Goal: Task Accomplishment & Management: Use online tool/utility

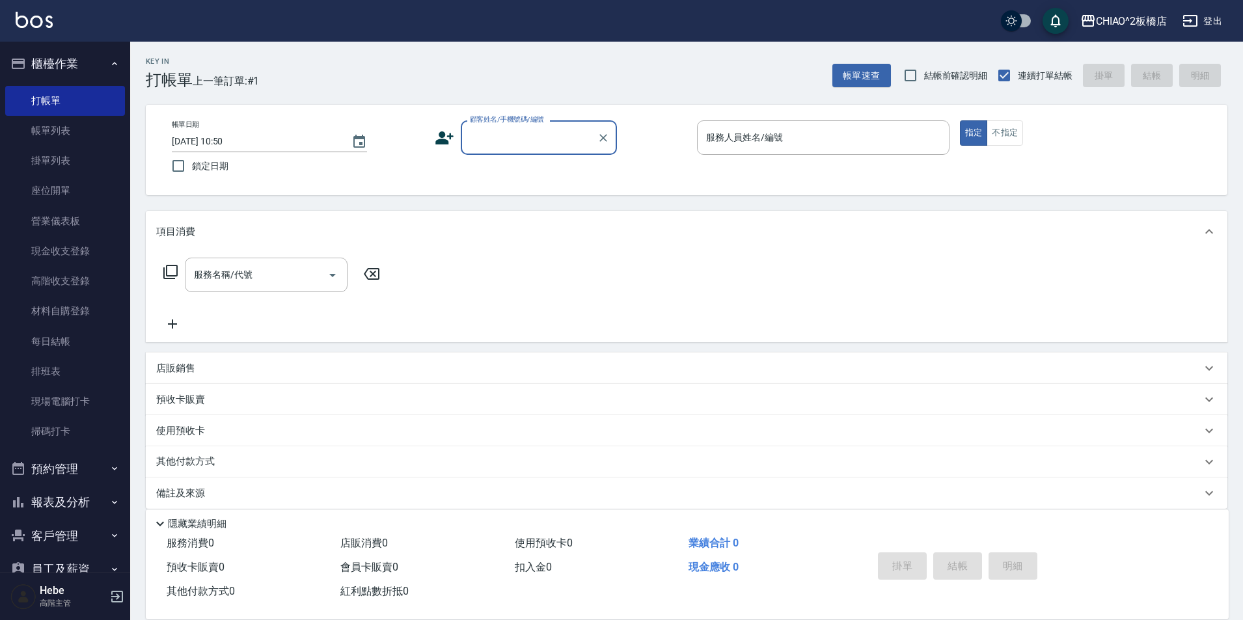
click at [487, 137] on input "顧客姓名/手機號碼/編號" at bounding box center [529, 137] width 125 height 23
type input "c"
type input "0"
type input "周"
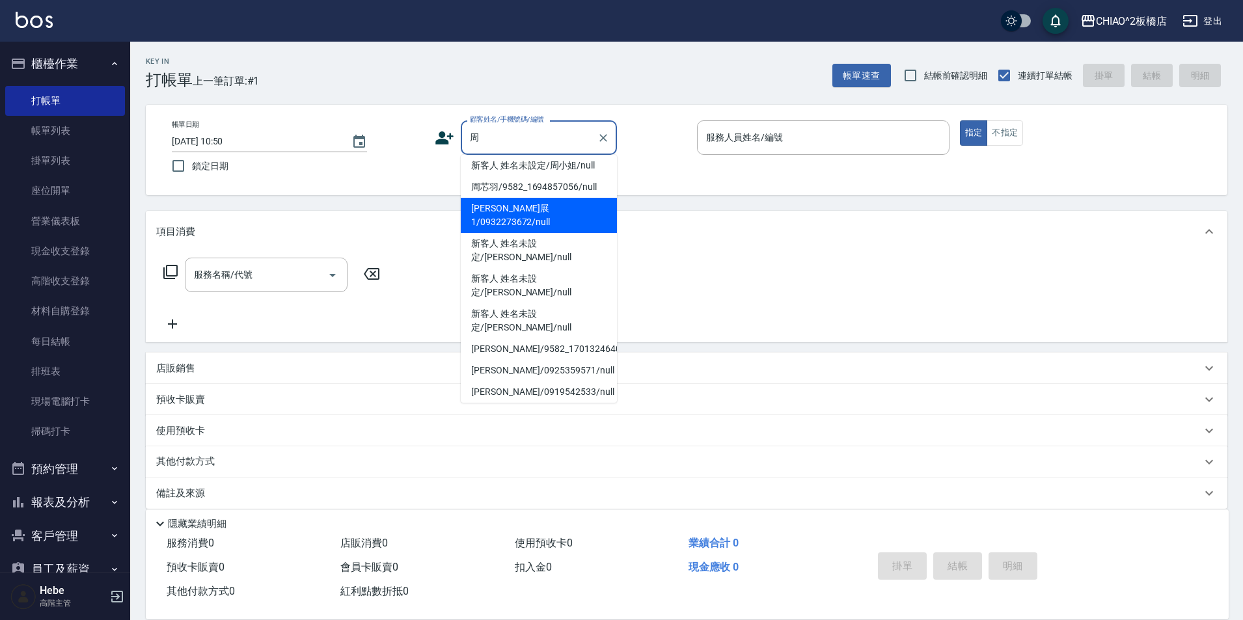
scroll to position [34, 0]
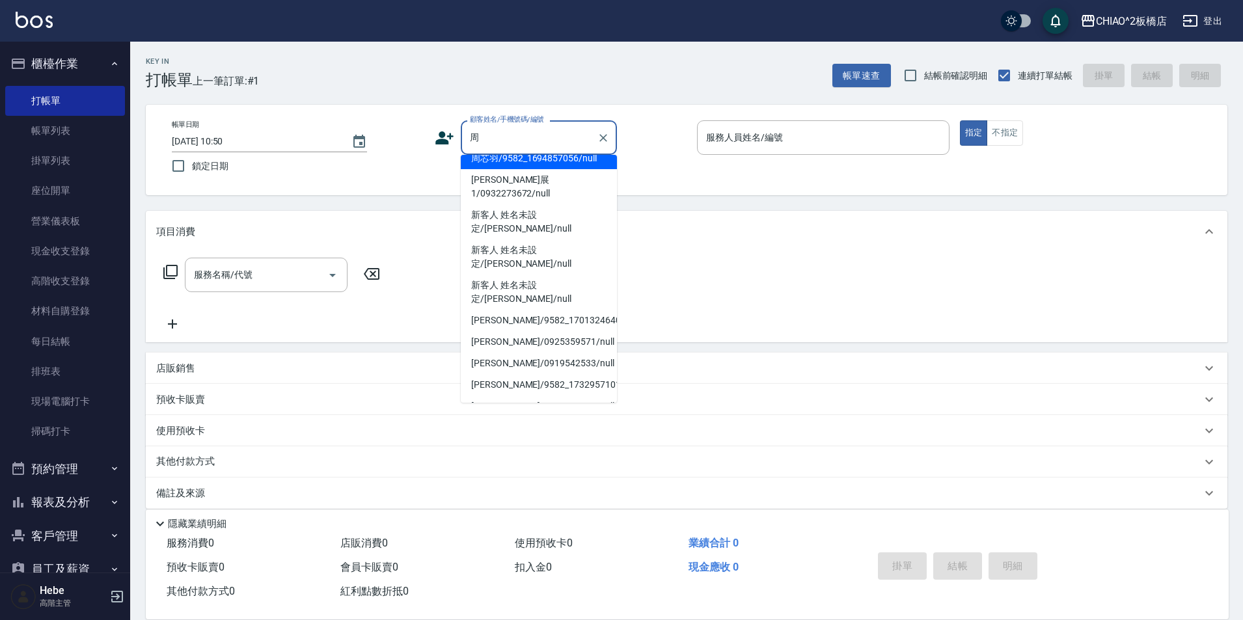
click at [497, 134] on input "周" at bounding box center [529, 137] width 125 height 23
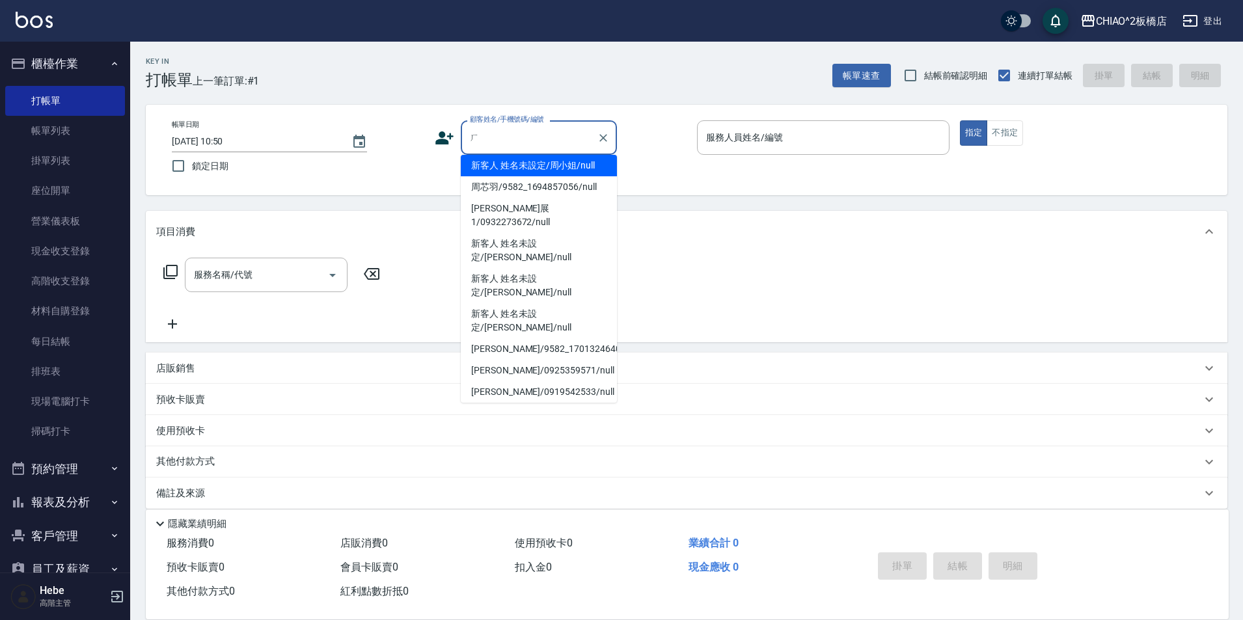
scroll to position [0, 0]
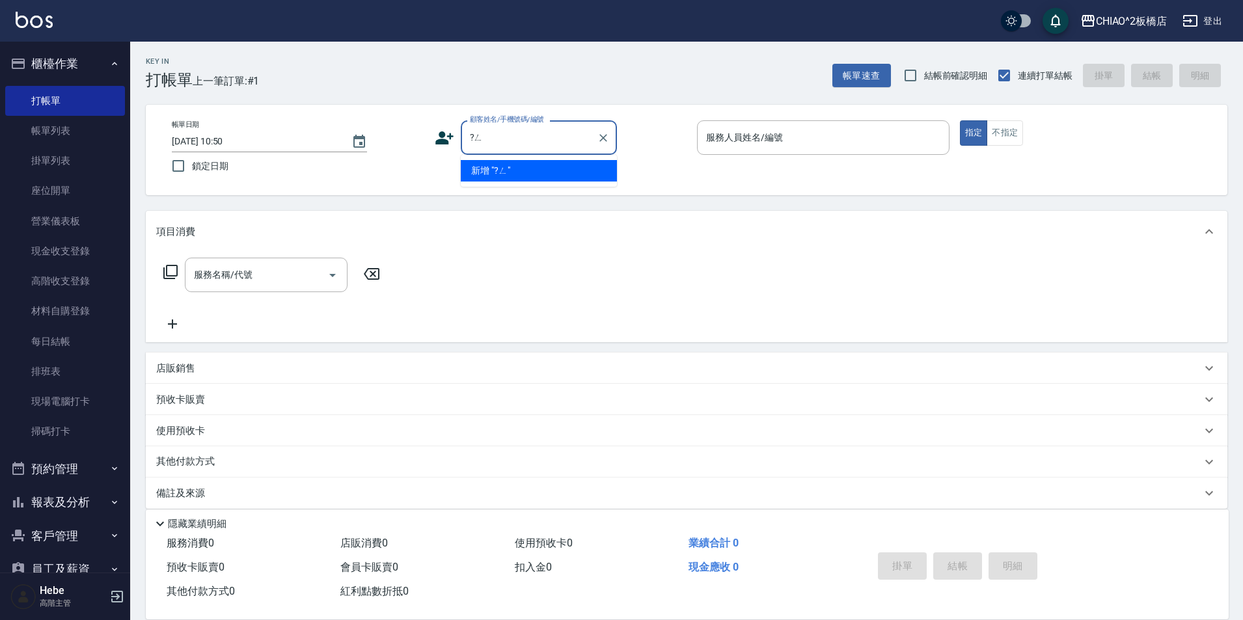
type input "?"
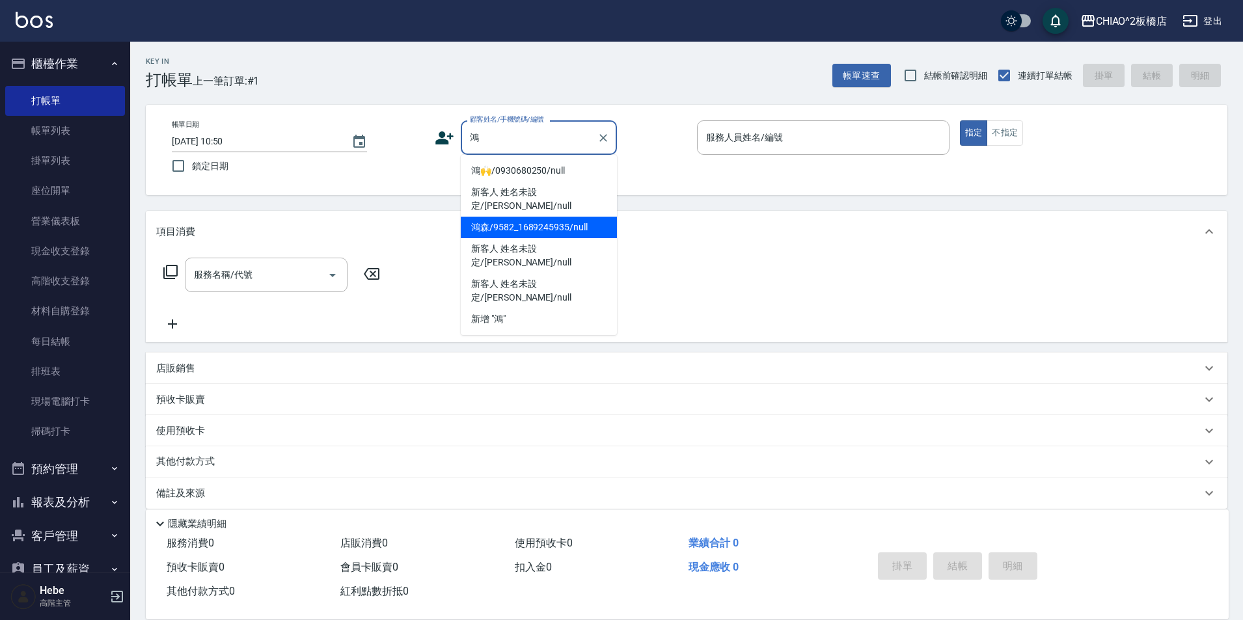
click at [534, 219] on li "鴻森/9582_1689245935/null" at bounding box center [539, 227] width 156 height 21
type input "鴻森/9582_1689245935/null"
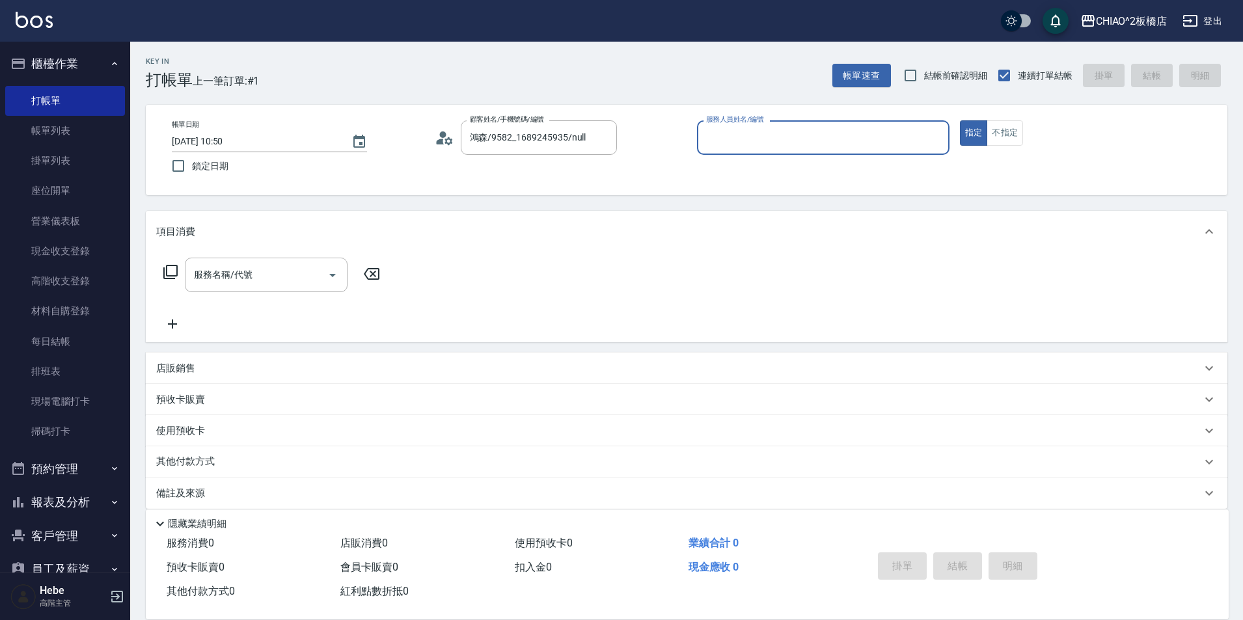
type input "Hebe(無代號)"
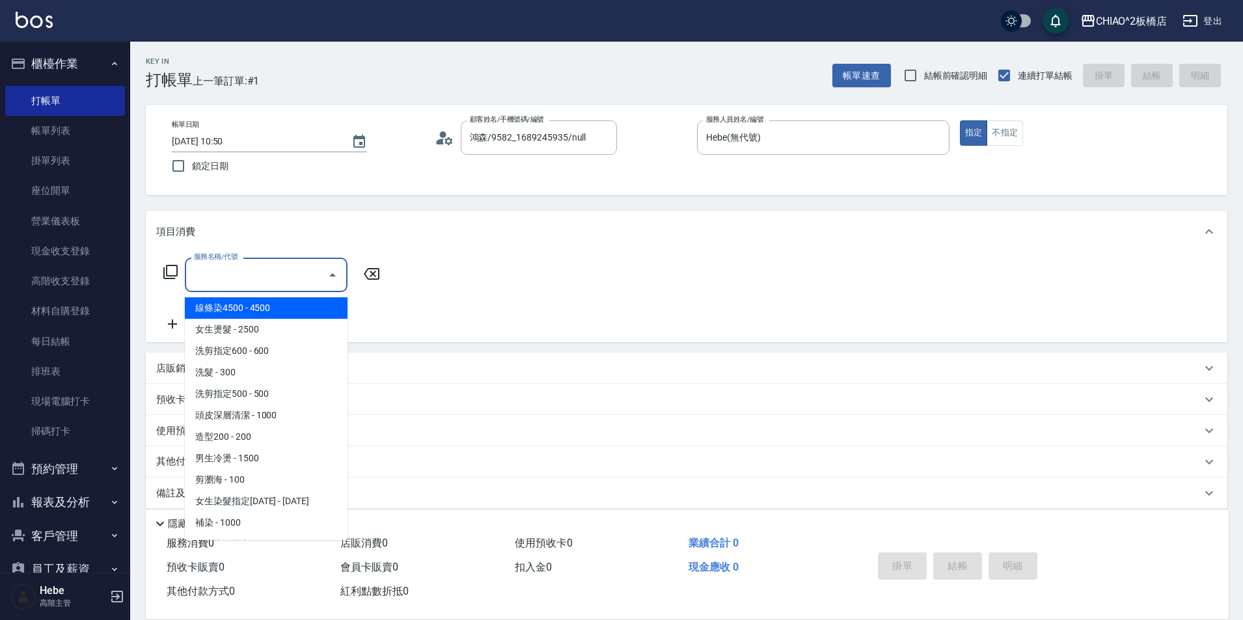
click at [237, 271] on div "服務名稱/代號 服務名稱/代號" at bounding box center [266, 275] width 163 height 35
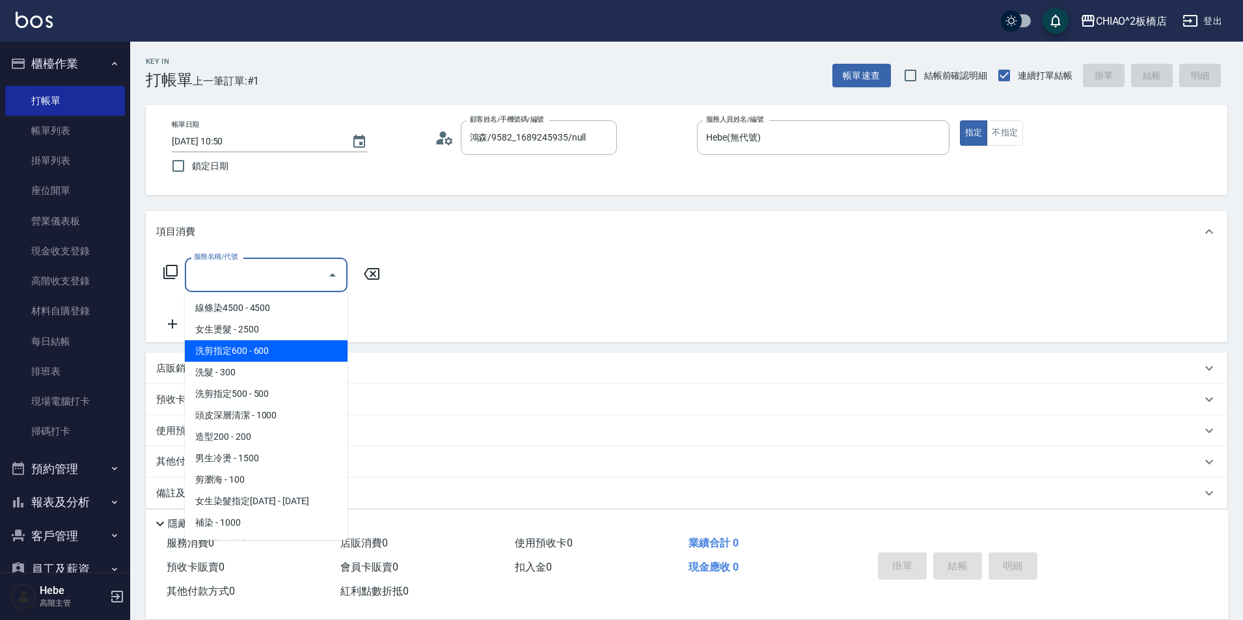
click at [286, 343] on span "洗剪指定600 - 600" at bounding box center [266, 350] width 163 height 21
type input "洗剪指定600(96678)"
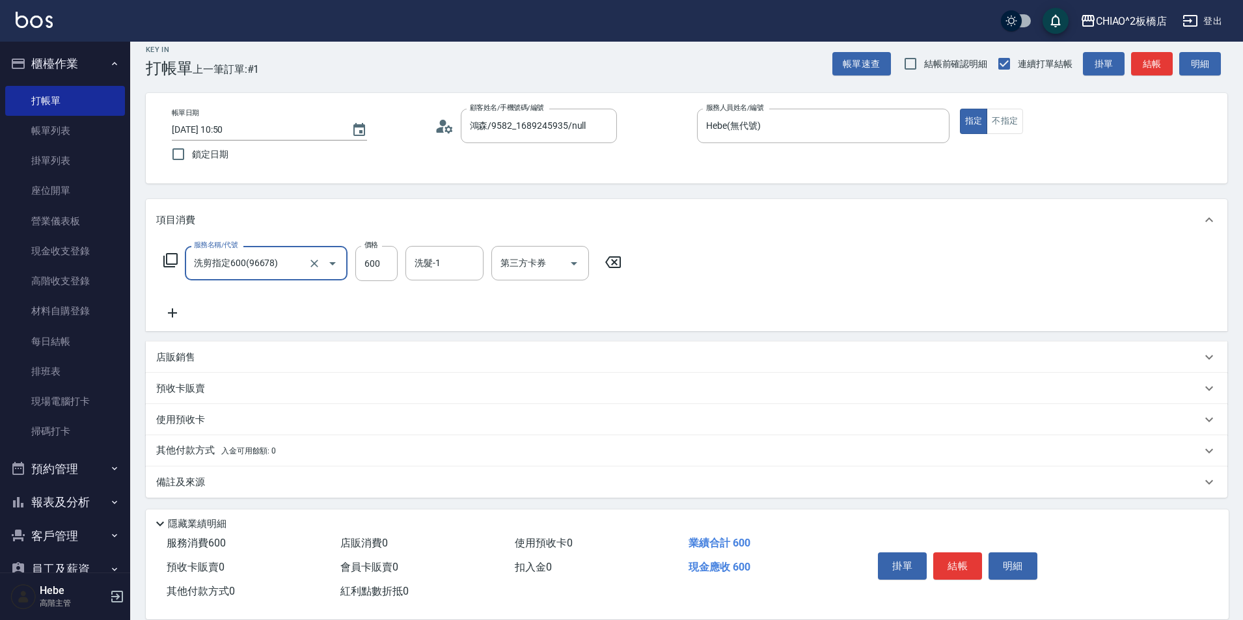
scroll to position [14, 0]
